Goal: Task Accomplishment & Management: Use online tool/utility

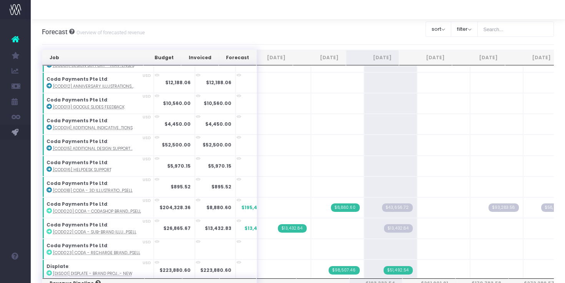
scroll to position [0, 22]
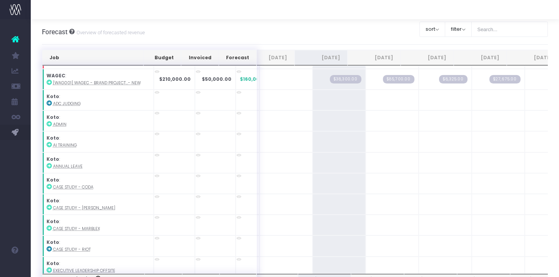
scroll to position [820, 0]
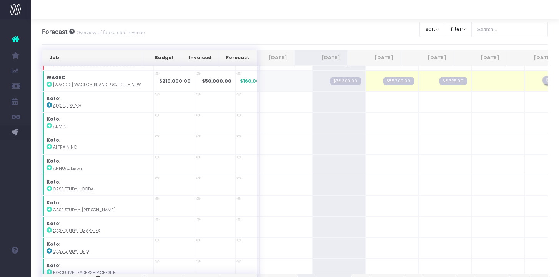
drag, startPoint x: 485, startPoint y: 78, endPoint x: 523, endPoint y: 77, distance: 38.4
drag, startPoint x: 433, startPoint y: 79, endPoint x: 466, endPoint y: 79, distance: 33.0
drag, startPoint x: 382, startPoint y: 79, endPoint x: 415, endPoint y: 79, distance: 32.3
drag, startPoint x: 331, startPoint y: 80, endPoint x: 362, endPoint y: 80, distance: 30.7
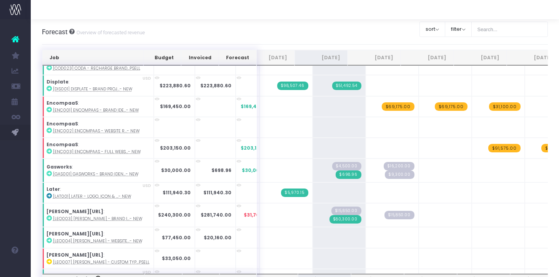
scroll to position [288, 0]
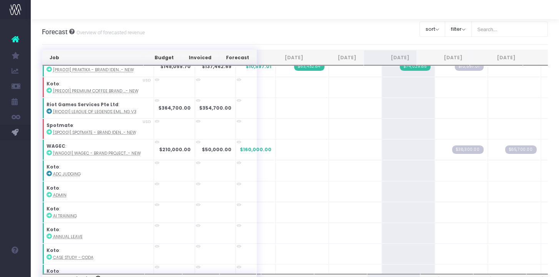
scroll to position [849, 0]
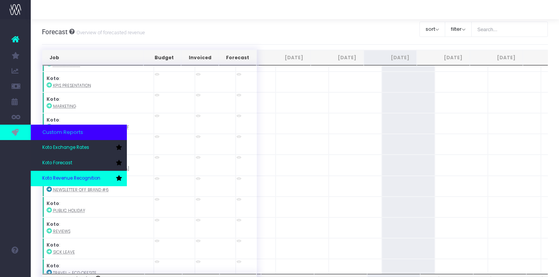
click at [54, 174] on link "Koto Revenue Recognition" at bounding box center [79, 178] width 96 height 15
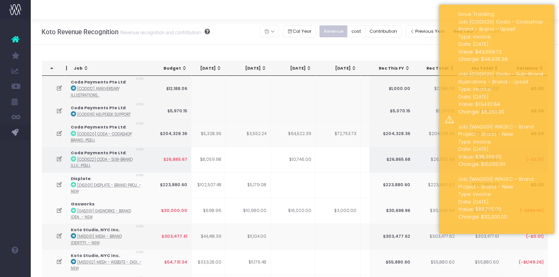
click at [60, 161] on icon at bounding box center [59, 159] width 7 height 7
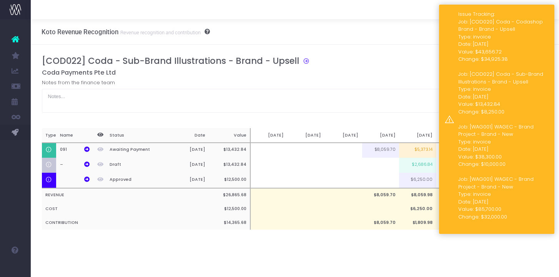
click at [546, 9] on div "Issue Tracking: Job: [COD020] Coda - Codashop Brand - Brand - Upsell Type: invo…" at bounding box center [496, 119] width 115 height 229
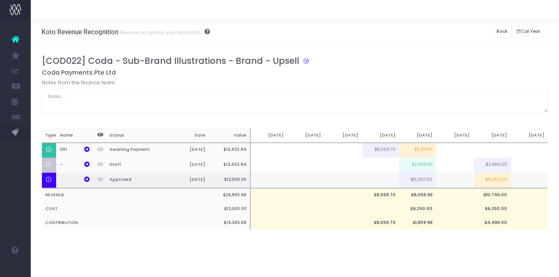
click at [462, 182] on td at bounding box center [454, 180] width 37 height 15
click at [453, 167] on td at bounding box center [454, 165] width 37 height 15
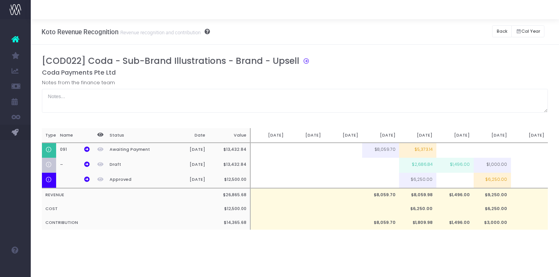
click at [465, 257] on div "Koto Revenue Recognition Revenue recognition and contribution Back Hide history…" at bounding box center [295, 147] width 528 height 257
click at [455, 166] on td "$1,496.00" at bounding box center [454, 165] width 37 height 15
click at [446, 246] on div "[COD022] Coda - Sub-Brand Illustrations - Brand - Upsell Coda Payments Pte Ltd …" at bounding box center [295, 150] width 528 height 211
click at [498, 34] on button "Back" at bounding box center [502, 31] width 20 height 12
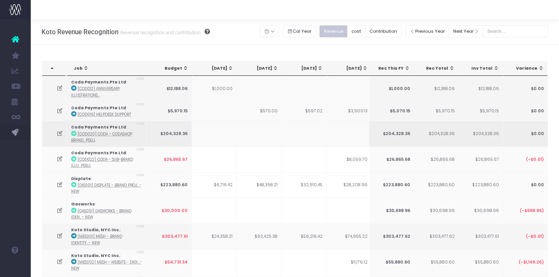
click at [55, 135] on td at bounding box center [54, 134] width 25 height 26
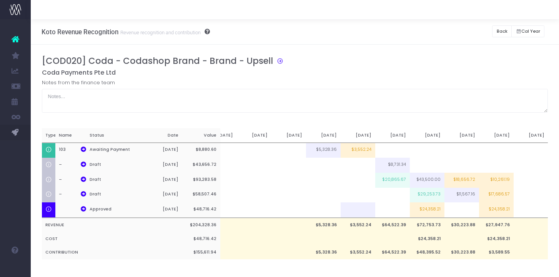
click at [397, 261] on div "[COD020] Coda - Codashop Brand - Brand - Upsell Coda Payments Pte Ltd Notes fro…" at bounding box center [295, 165] width 506 height 219
click at [394, 183] on td "$20,865.67" at bounding box center [392, 180] width 35 height 15
type input "$20,865.67"
click at [394, 183] on input "$20,865.67" at bounding box center [392, 180] width 35 height 15
click at [394, 194] on td at bounding box center [392, 195] width 35 height 15
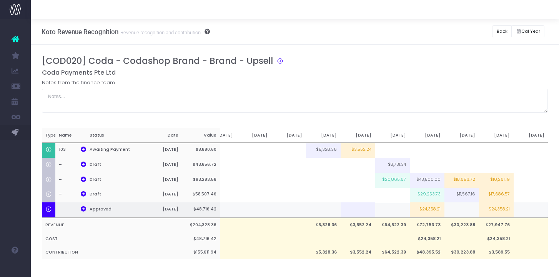
click at [394, 212] on td at bounding box center [392, 209] width 35 height 15
click at [395, 225] on td "$64,522.39" at bounding box center [392, 225] width 35 height 14
click at [496, 30] on button "Back" at bounding box center [502, 31] width 20 height 12
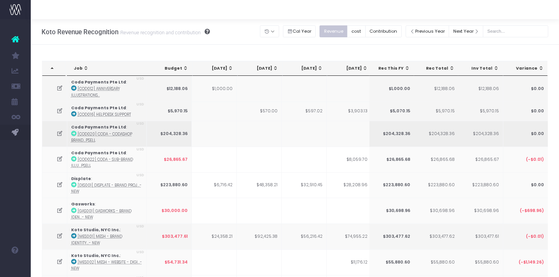
click at [59, 130] on icon at bounding box center [59, 133] width 7 height 7
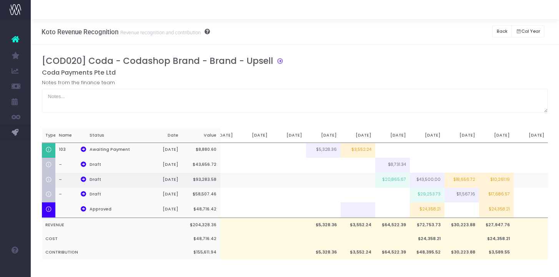
click at [402, 176] on td "$20,865.67" at bounding box center [392, 180] width 35 height 15
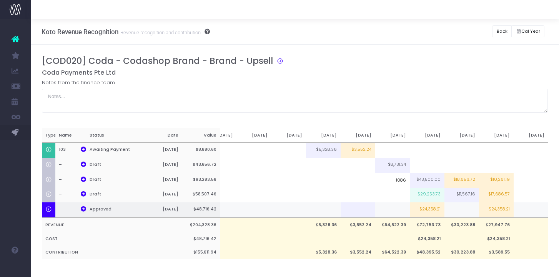
type input "10865"
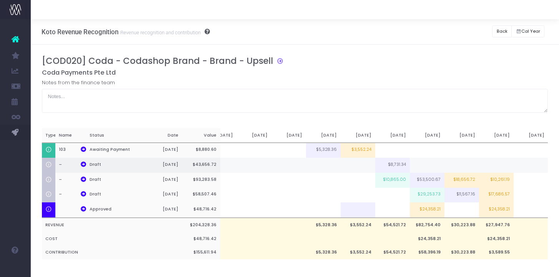
click at [396, 165] on td "$8,731.34" at bounding box center [392, 165] width 35 height 15
click at [421, 165] on td at bounding box center [427, 165] width 35 height 15
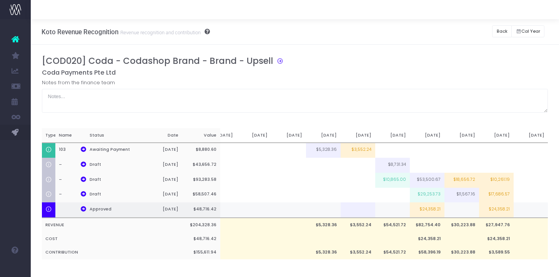
click at [389, 206] on td at bounding box center [392, 209] width 35 height 15
click at [384, 188] on td at bounding box center [392, 195] width 35 height 15
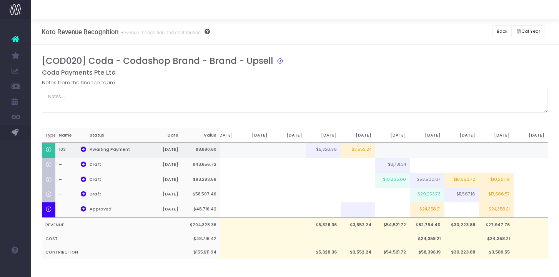
click at [404, 146] on td at bounding box center [392, 150] width 35 height 15
click at [387, 229] on td "$54,521.72" at bounding box center [392, 225] width 35 height 14
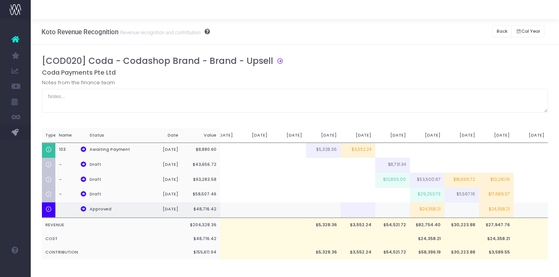
click at [432, 211] on td "$24,358.21" at bounding box center [427, 209] width 35 height 15
type input "$24,358.21"
click at [399, 213] on td at bounding box center [392, 209] width 35 height 15
type input "10000"
click at [456, 211] on td at bounding box center [461, 209] width 35 height 15
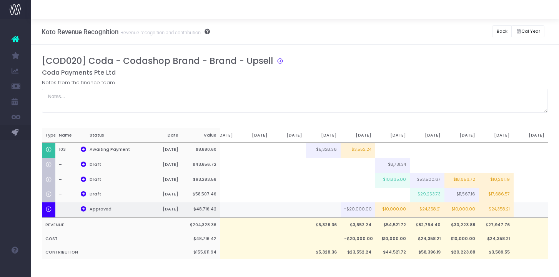
click at [359, 212] on td "-$20,000.00" at bounding box center [357, 209] width 35 height 15
click at [365, 208] on td "-$20,000.00" at bounding box center [357, 209] width 35 height 15
click at [389, 209] on td "$10,000.00" at bounding box center [392, 209] width 35 height 15
type input "$10,000.00"
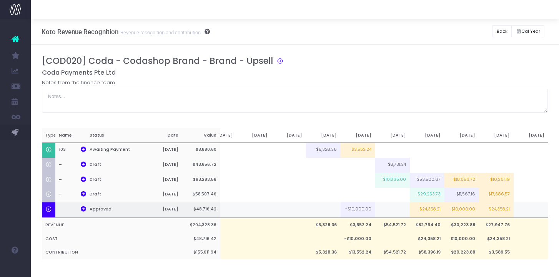
click at [426, 211] on td "$24,358.21" at bounding box center [427, 209] width 35 height 15
click at [465, 208] on td "$10,000.00" at bounding box center [461, 209] width 35 height 15
type input "$10,000.00"
click at [388, 211] on td at bounding box center [392, 209] width 35 height 15
click at [397, 267] on div "[COD020] Coda - Codashop Brand - Brand - Upsell Coda Payments Pte Ltd Notes fro…" at bounding box center [295, 165] width 506 height 219
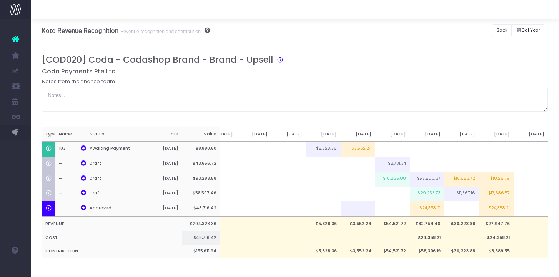
scroll to position [2, 0]
click at [495, 28] on button "Back" at bounding box center [502, 29] width 20 height 12
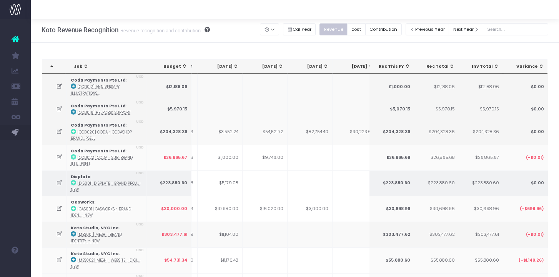
scroll to position [0, 211]
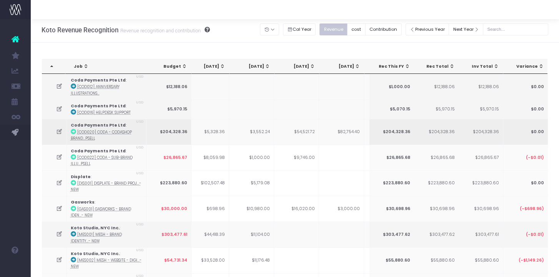
click at [61, 130] on icon at bounding box center [59, 131] width 7 height 7
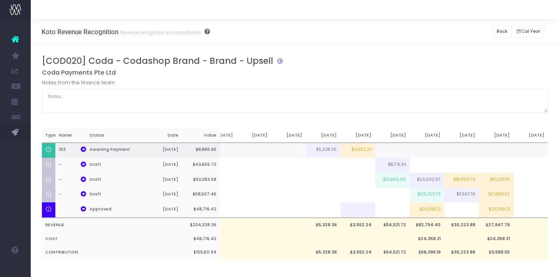
click at [364, 151] on td "$3,552.24" at bounding box center [357, 150] width 35 height 15
type input "$3,552.24"
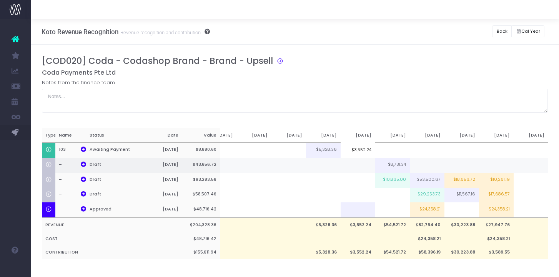
click at [356, 165] on td at bounding box center [357, 165] width 35 height 15
type input "5000"
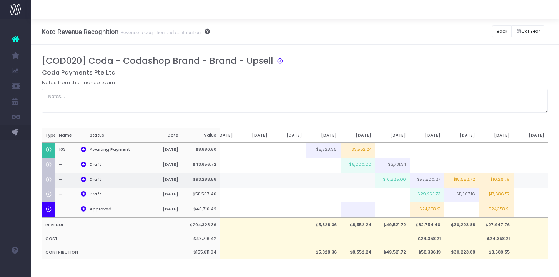
click at [356, 179] on td at bounding box center [357, 180] width 35 height 15
click at [363, 181] on td "$5,000.00" at bounding box center [357, 180] width 35 height 15
click at [363, 181] on input "$5,000.00" at bounding box center [357, 180] width 35 height 15
click at [405, 181] on td "$10,865.00" at bounding box center [392, 180] width 35 height 15
click at [361, 180] on td "$8,000.00" at bounding box center [357, 180] width 35 height 15
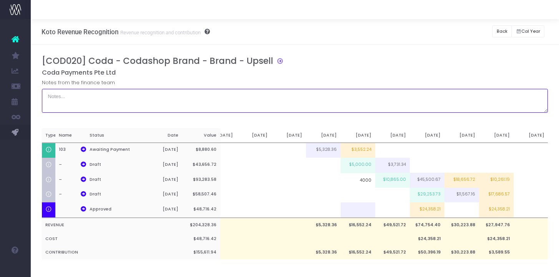
click at [350, 96] on textarea at bounding box center [295, 101] width 506 height 24
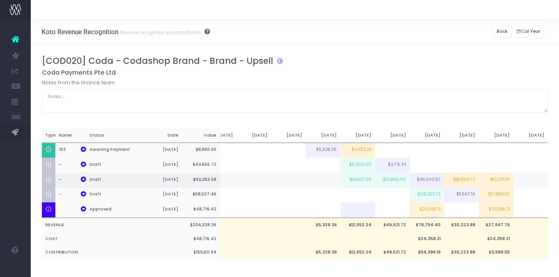
click at [356, 185] on td "$4,000.00" at bounding box center [357, 180] width 35 height 15
click at [356, 85] on div "Notes from the finance team" at bounding box center [295, 96] width 506 height 34
click at [498, 30] on button "Back" at bounding box center [502, 31] width 20 height 12
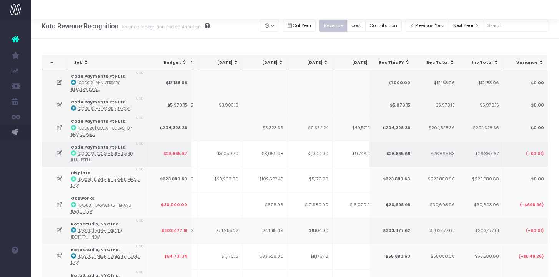
scroll to position [0, 140]
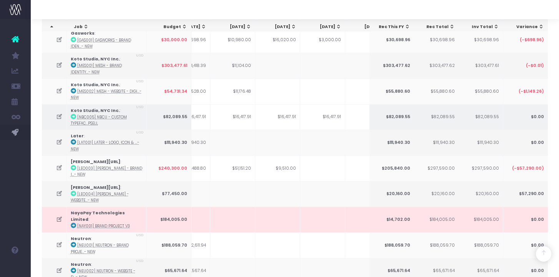
click at [58, 115] on icon at bounding box center [59, 116] width 7 height 7
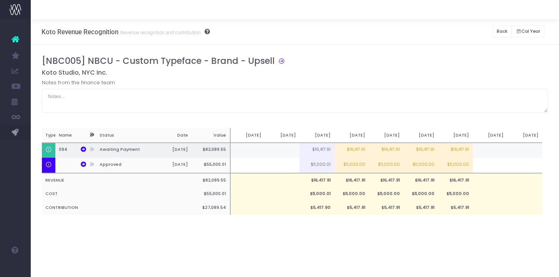
click at [387, 150] on td "$16,417.91" at bounding box center [386, 150] width 35 height 15
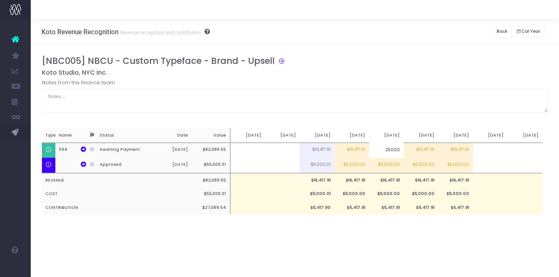
click at [427, 221] on div "[NBC005] NBCU - Custom Typeface - Brand - Upsell Koto Studio, NYC Inc. Notes fr…" at bounding box center [295, 143] width 506 height 174
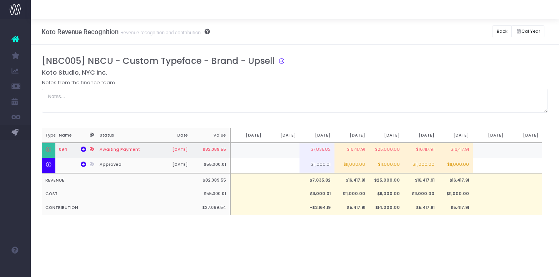
click at [324, 149] on td "$7,835.82" at bounding box center [316, 150] width 35 height 15
click at [323, 149] on td "$7,835.82" at bounding box center [316, 150] width 35 height 15
click at [395, 148] on td "$25,000.00" at bounding box center [386, 150] width 35 height 15
click at [395, 148] on input "$25,000.00" at bounding box center [386, 149] width 35 height 15
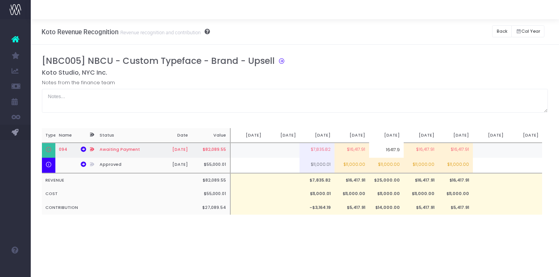
type input "16417.91"
click at [399, 208] on td "$14,000.00" at bounding box center [386, 208] width 35 height 14
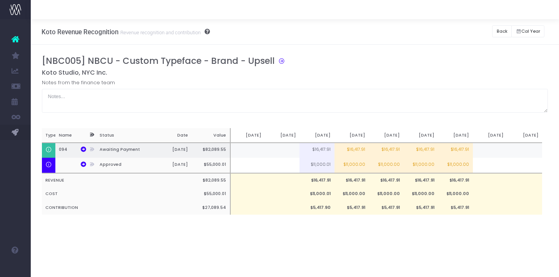
click at [482, 155] on td at bounding box center [490, 150] width 35 height 15
click at [445, 151] on td "$16,417.91" at bounding box center [455, 150] width 35 height 15
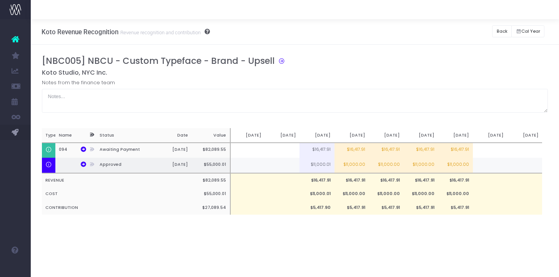
click at [398, 166] on td "$11,000.00" at bounding box center [386, 165] width 35 height 15
click at [400, 249] on div "Koto Revenue Recognition Revenue recognition and contribution Back Hide history…" at bounding box center [295, 147] width 528 height 257
click at [396, 169] on td "$15,000.00" at bounding box center [386, 165] width 35 height 15
click at [0, 0] on input "$15,000.00" at bounding box center [0, 0] width 0 height 0
click at [386, 247] on div "Koto Revenue Recognition Revenue recognition and contribution Back Hide history…" at bounding box center [295, 147] width 528 height 257
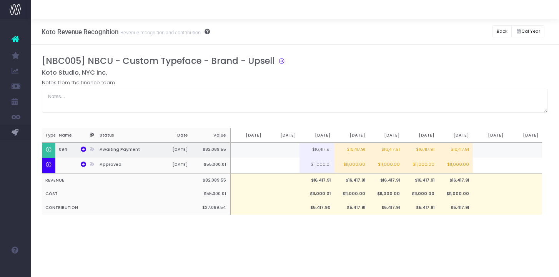
click at [326, 149] on td "$16,417.91" at bounding box center [316, 150] width 35 height 15
copy td "$16,417.91"
click at [387, 148] on td "$16,417.91" at bounding box center [386, 150] width 35 height 15
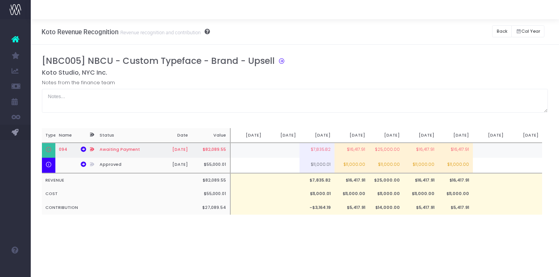
click at [433, 143] on td "$16,417.91" at bounding box center [421, 150] width 35 height 15
click at [449, 146] on td "$16,417.91" at bounding box center [455, 150] width 35 height 15
click at [437, 254] on div "Koto Revenue Recognition Revenue recognition and contribution Back Hide history…" at bounding box center [295, 147] width 528 height 257
click at [425, 152] on td "$20,000.00" at bounding box center [421, 150] width 35 height 15
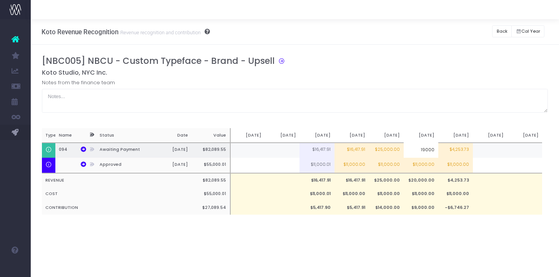
click at [450, 152] on td "$4,253.73" at bounding box center [455, 150] width 35 height 15
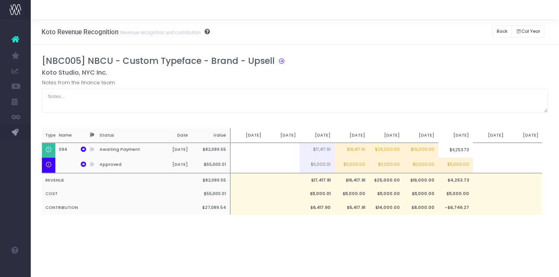
click at [454, 152] on input "$4,253.73" at bounding box center [455, 149] width 35 height 15
click at [412, 235] on div "[NBC005] NBCU - Custom Typeface - Brand - Upsell Koto Studio, NYC Inc. Notes fr…" at bounding box center [295, 143] width 528 height 196
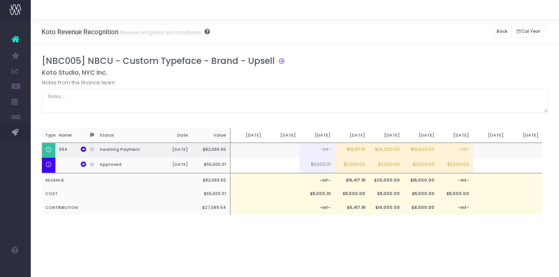
click at [458, 152] on td "-Inf-" at bounding box center [455, 150] width 35 height 15
click at [468, 150] on td "-Inf-" at bounding box center [455, 150] width 35 height 15
click at [456, 151] on td "$5,253.00" at bounding box center [455, 150] width 35 height 15
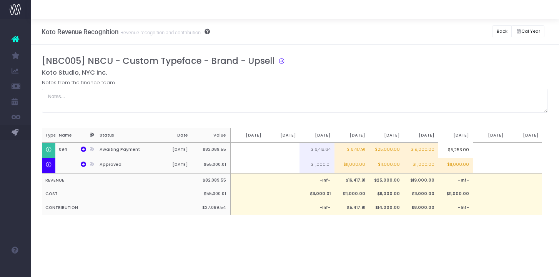
click at [467, 151] on input "$5,253.00" at bounding box center [455, 149] width 35 height 15
click at [470, 151] on input "$5,253.00" at bounding box center [455, 149] width 35 height 15
click at [466, 224] on div "[NBC005] NBCU - Custom Typeface - Brand - Upsell Koto Studio, NYC Inc. Notes fr…" at bounding box center [295, 143] width 506 height 174
click at [504, 26] on button "Back" at bounding box center [502, 31] width 20 height 12
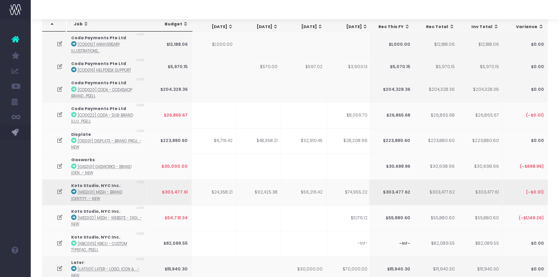
scroll to position [47, 0]
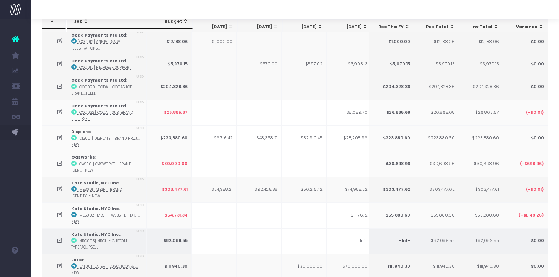
click at [59, 240] on icon at bounding box center [59, 240] width 7 height 7
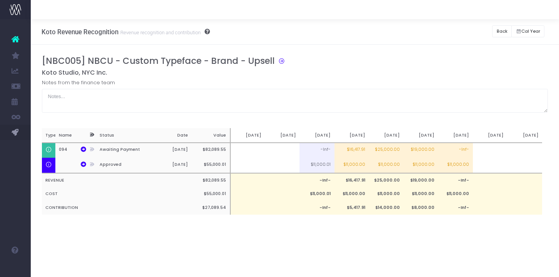
scroll to position [0, 0]
click at [464, 150] on td "-Inf-" at bounding box center [455, 150] width 35 height 15
click at [457, 152] on td "-Inf-" at bounding box center [455, 150] width 35 height 15
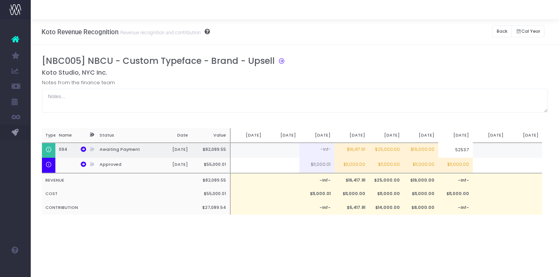
type input "5253.73"
click at [474, 243] on div "Koto Revenue Recognition Revenue recognition and contribution Back Hide history…" at bounding box center [295, 147] width 528 height 257
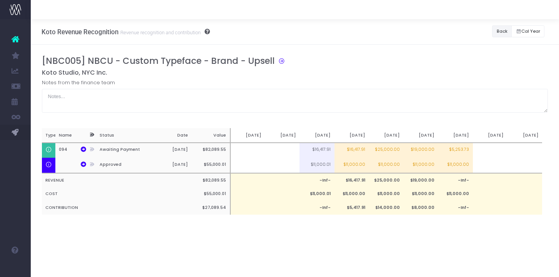
click at [496, 30] on button "Back" at bounding box center [502, 31] width 20 height 12
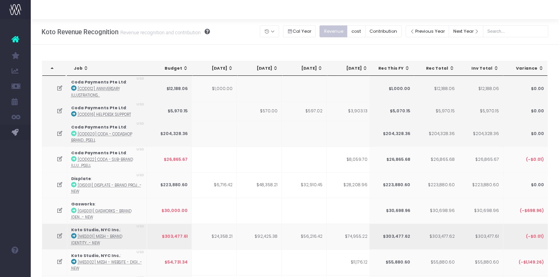
scroll to position [39, 0]
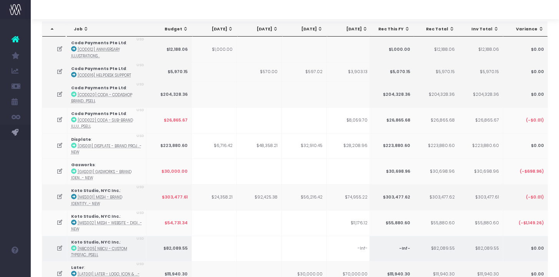
click at [60, 247] on icon at bounding box center [59, 248] width 7 height 7
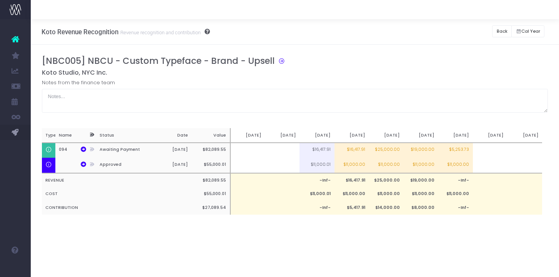
scroll to position [0, 0]
click at [291, 257] on div "Koto Revenue Recognition Revenue recognition and contribution Back Hide history…" at bounding box center [295, 147] width 528 height 257
click at [503, 33] on button "Back" at bounding box center [502, 31] width 20 height 12
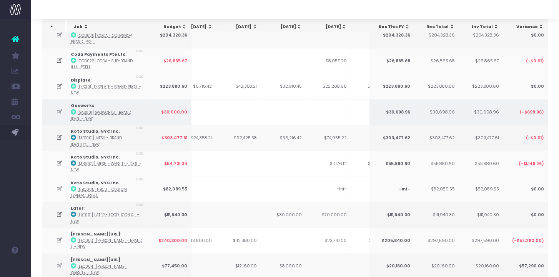
scroll to position [0, 25]
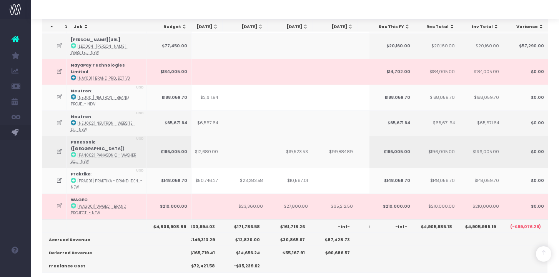
click at [57, 148] on icon at bounding box center [59, 151] width 7 height 7
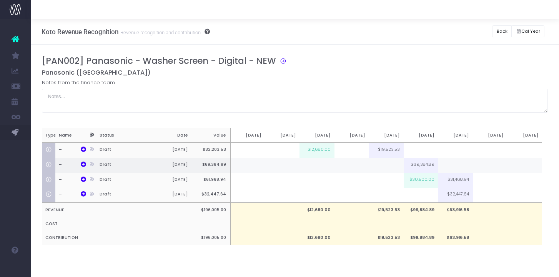
click at [354, 163] on td at bounding box center [351, 165] width 35 height 15
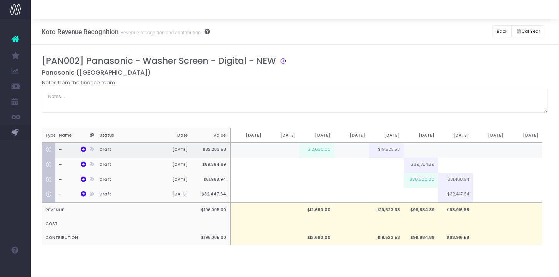
click at [354, 150] on td at bounding box center [351, 150] width 35 height 15
click at [354, 151] on td "$10,000.00" at bounding box center [351, 150] width 35 height 15
click at [354, 151] on input "$10,000.00" at bounding box center [351, 149] width 35 height 15
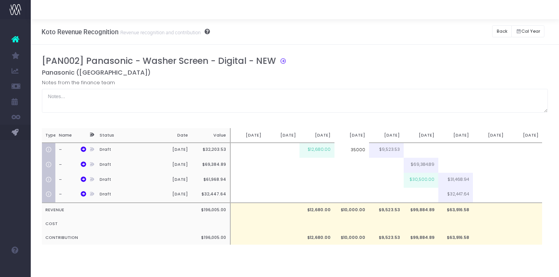
click at [360, 120] on div "[PAN002] Panasonic - Washer Screen - Digital - NEW Panasonic (China) Notes from…" at bounding box center [295, 158] width 506 height 204
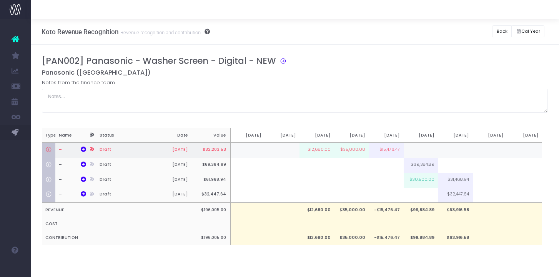
click at [353, 150] on td "$35,000.00" at bounding box center [351, 150] width 35 height 15
type input "$35,000.00"
click at [353, 150] on input "$35,000.00" at bounding box center [351, 149] width 35 height 15
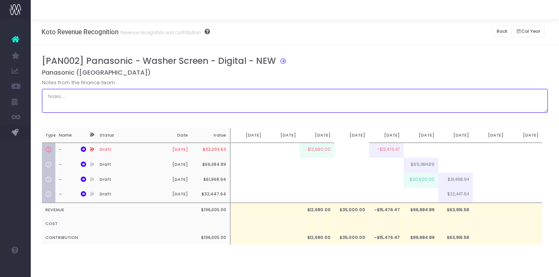
click at [350, 112] on textarea at bounding box center [295, 101] width 506 height 24
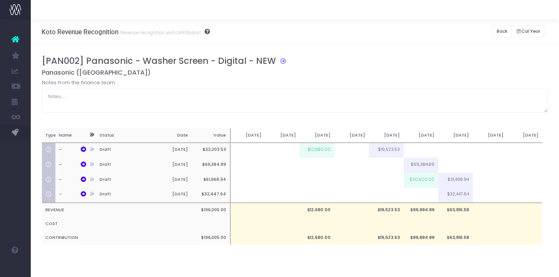
click at [347, 120] on div "[PAN002] Panasonic - Washer Screen - Digital - NEW Panasonic (China) Notes from…" at bounding box center [295, 158] width 506 height 204
click at [352, 153] on td at bounding box center [351, 150] width 35 height 15
type input "10000"
click at [350, 169] on td at bounding box center [351, 165] width 35 height 15
type input "20000"
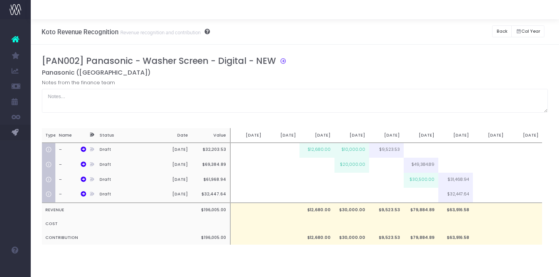
click at [365, 69] on h5 "Panasonic ([GEOGRAPHIC_DATA])" at bounding box center [295, 73] width 506 height 8
click at [381, 75] on h5 "Panasonic ([GEOGRAPHIC_DATA])" at bounding box center [295, 73] width 506 height 8
click at [394, 165] on td at bounding box center [386, 165] width 35 height 15
type input "20000"
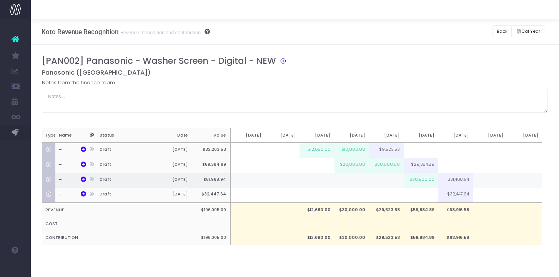
click at [392, 179] on td at bounding box center [386, 180] width 35 height 15
type input "10000"
click at [357, 184] on td at bounding box center [351, 180] width 35 height 15
click at [384, 184] on td "$10,000.00" at bounding box center [386, 180] width 35 height 15
click at [357, 184] on td "$10,000.00" at bounding box center [351, 180] width 35 height 15
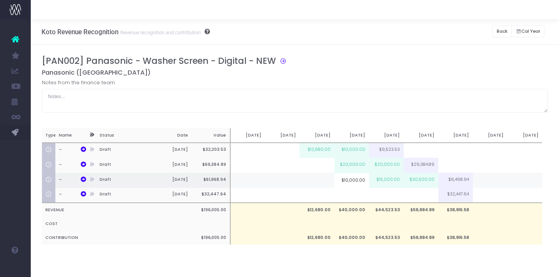
click at [357, 184] on input "$10,000.00" at bounding box center [351, 180] width 35 height 15
type input "15000"
click at [364, 265] on div "[PAN002] Panasonic - Washer Screen - Digital - NEW Panasonic (China) Notes from…" at bounding box center [295, 158] width 528 height 226
click at [498, 34] on button "Back" at bounding box center [502, 31] width 20 height 12
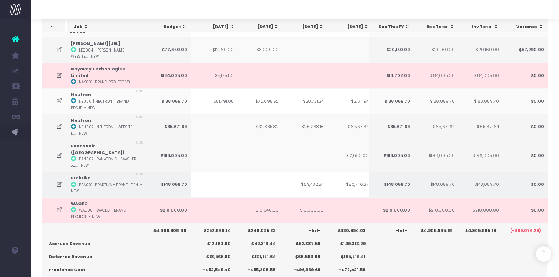
scroll to position [0, 98]
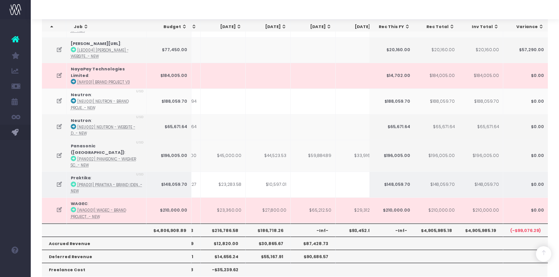
click at [58, 181] on icon at bounding box center [59, 184] width 7 height 7
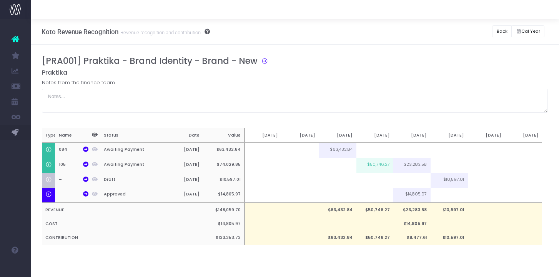
scroll to position [0, 0]
click at [463, 164] on td at bounding box center [448, 165] width 37 height 15
click at [492, 167] on td at bounding box center [486, 165] width 37 height 15
click at [493, 250] on div "[PRA001] Praktika - Brand Identity - Brand - New Praktika Notes from the financ…" at bounding box center [295, 158] width 506 height 204
click at [502, 31] on button "Back" at bounding box center [502, 31] width 20 height 12
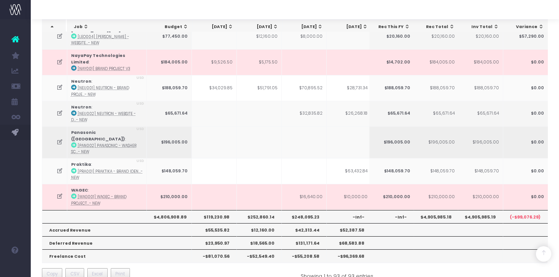
scroll to position [0, 35]
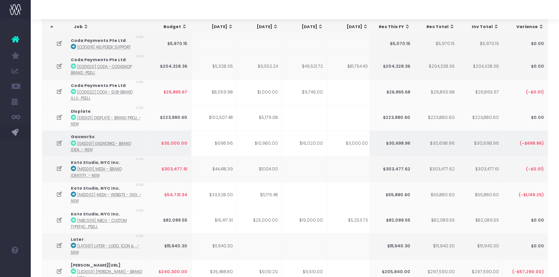
click at [57, 142] on icon at bounding box center [59, 143] width 7 height 7
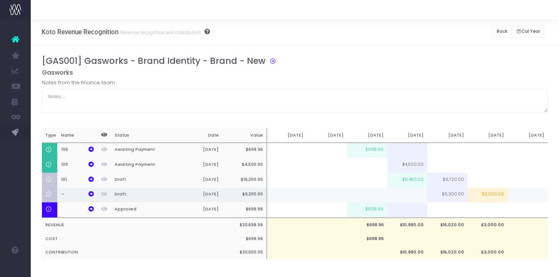
click at [404, 194] on td at bounding box center [407, 195] width 40 height 15
type input "6000"
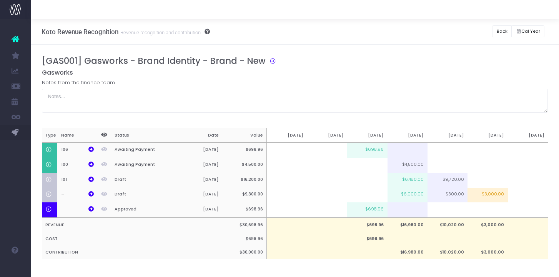
click at [388, 52] on div "[GAS001] Gasworks - Brand Identity - Brand - New Gasworks Notes from the financ…" at bounding box center [295, 165] width 528 height 241
click at [503, 33] on button "Back" at bounding box center [502, 31] width 20 height 12
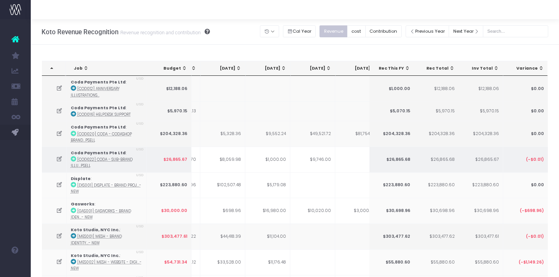
click at [61, 158] on icon at bounding box center [59, 159] width 7 height 7
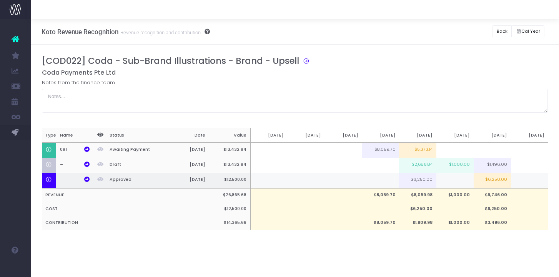
click at [452, 179] on td at bounding box center [454, 180] width 37 height 15
click at [435, 244] on div "[COD022] Coda - Sub-Brand Illustrations - Brand - Upsell Coda Payments Pte Ltd …" at bounding box center [295, 150] width 506 height 189
click at [506, 35] on button "Back" at bounding box center [502, 31] width 20 height 12
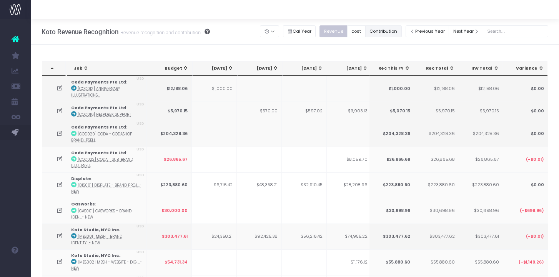
click at [390, 36] on button "Contribution" at bounding box center [383, 31] width 37 height 12
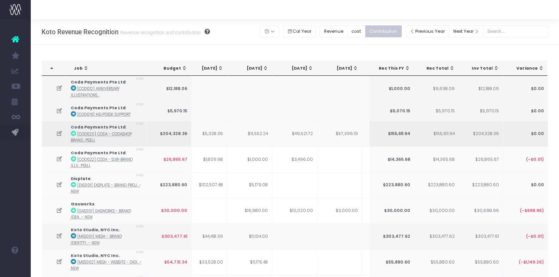
click at [59, 136] on td at bounding box center [54, 134] width 25 height 26
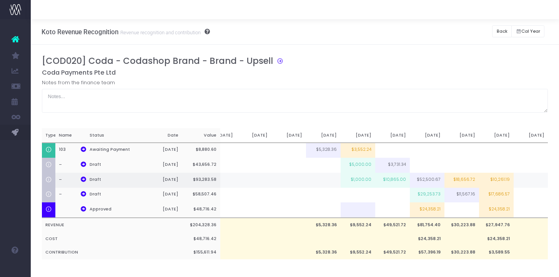
click at [354, 179] on td "$1,000.00" at bounding box center [357, 180] width 35 height 15
click at [389, 181] on td "$10,865.00" at bounding box center [392, 180] width 35 height 15
click at [365, 182] on td "$5,000.00" at bounding box center [357, 180] width 35 height 15
type input "$5,000.00"
click at [0, 0] on input "$5,000.00" at bounding box center [0, 0] width 0 height 0
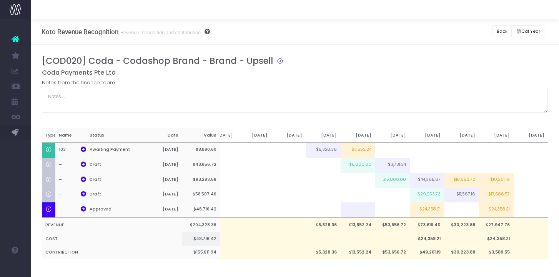
click at [360, 242] on td at bounding box center [357, 239] width 35 height 14
click at [359, 165] on td "$5,000.00" at bounding box center [357, 165] width 35 height 15
click at [400, 181] on td "$15,000.00" at bounding box center [392, 180] width 35 height 15
click at [493, 28] on button "Back" at bounding box center [502, 31] width 20 height 12
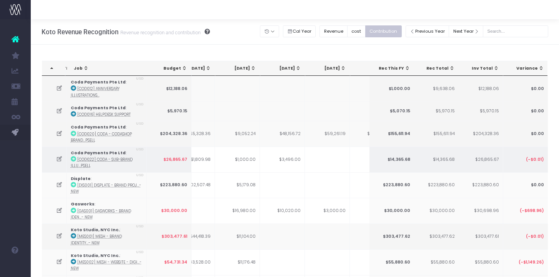
scroll to position [0, 228]
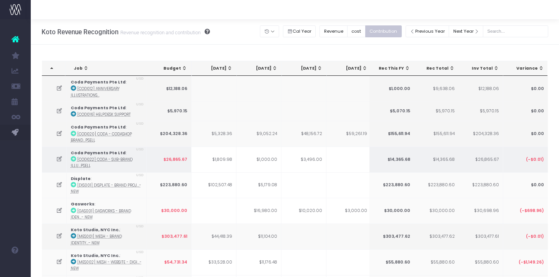
click at [58, 158] on icon at bounding box center [59, 159] width 7 height 7
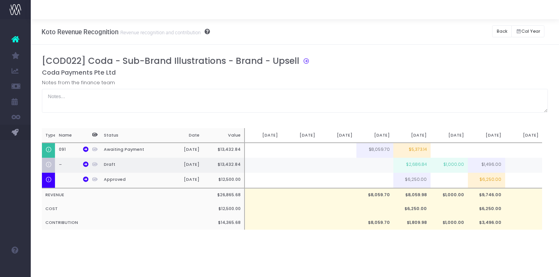
click at [452, 167] on td "$1,000.00" at bounding box center [448, 165] width 37 height 15
type input "2000"
click at [447, 242] on div "[COD022] Coda - Sub-Brand Illustrations - Brand - Upsell Coda Payments Pte Ltd …" at bounding box center [295, 150] width 506 height 189
click at [497, 30] on button "Back" at bounding box center [502, 31] width 20 height 12
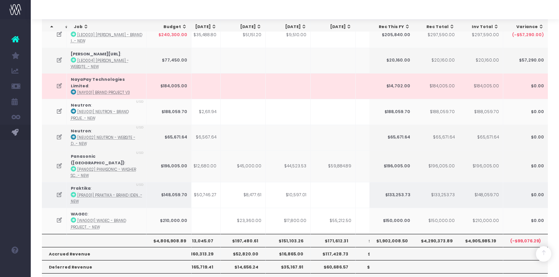
click at [59, 191] on icon at bounding box center [59, 194] width 7 height 7
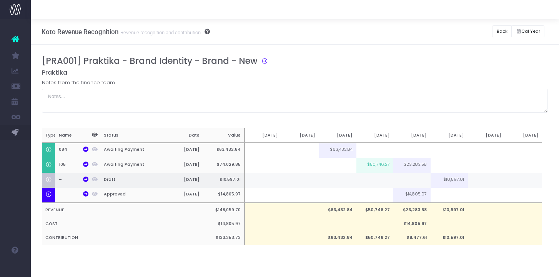
click at [416, 180] on td at bounding box center [411, 180] width 37 height 15
click at [432, 260] on div "[PRA001] Praktika - Brand Identity - Brand - New Praktika Notes from the financ…" at bounding box center [295, 158] width 506 height 204
click at [423, 180] on td "$3,000.00" at bounding box center [411, 180] width 37 height 15
click at [0, 0] on input "$3,000.00" at bounding box center [0, 0] width 0 height 0
type input "4000"
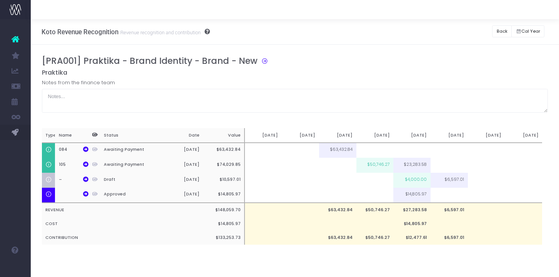
click at [418, 266] on div "[PRA001] Praktika - Brand Identity - Brand - New Praktika Notes from the financ…" at bounding box center [295, 158] width 528 height 226
click at [503, 32] on button "Back" at bounding box center [502, 31] width 20 height 12
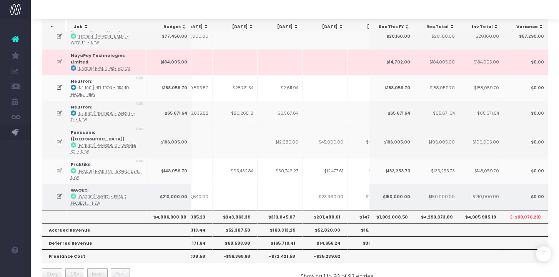
scroll to position [0, 110]
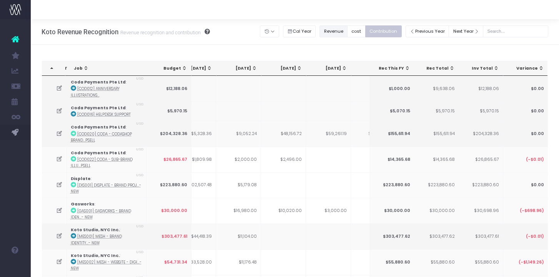
click at [344, 35] on button "Revenue" at bounding box center [333, 31] width 28 height 12
